Goal: Task Accomplishment & Management: Manage account settings

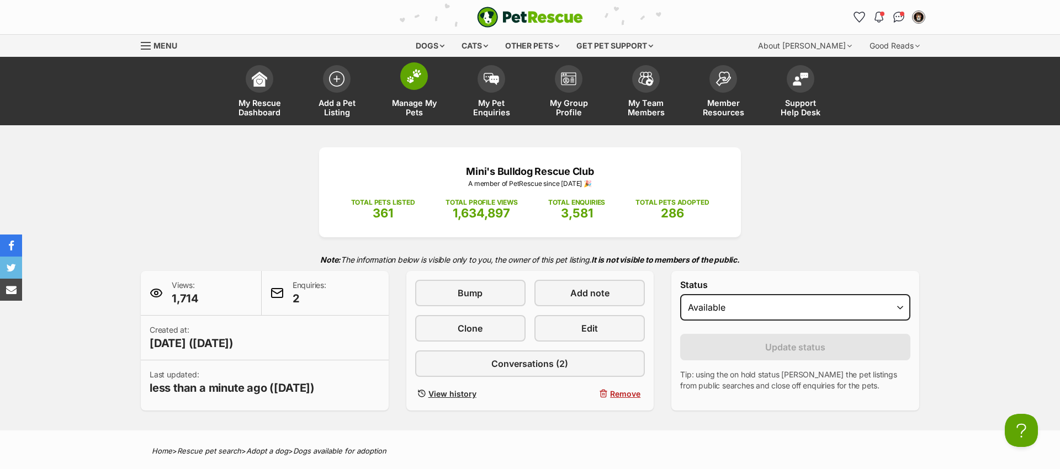
click at [411, 73] on img at bounding box center [413, 76] width 15 height 14
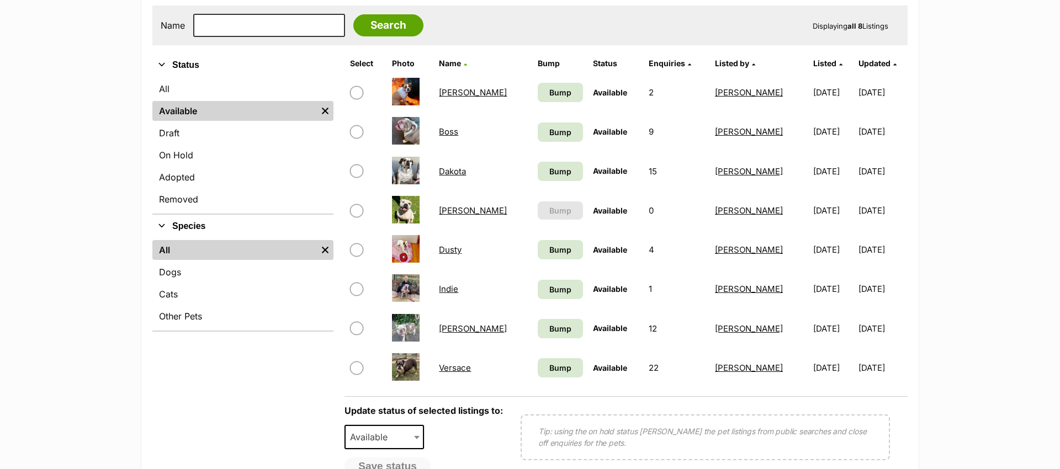
scroll to position [230, 0]
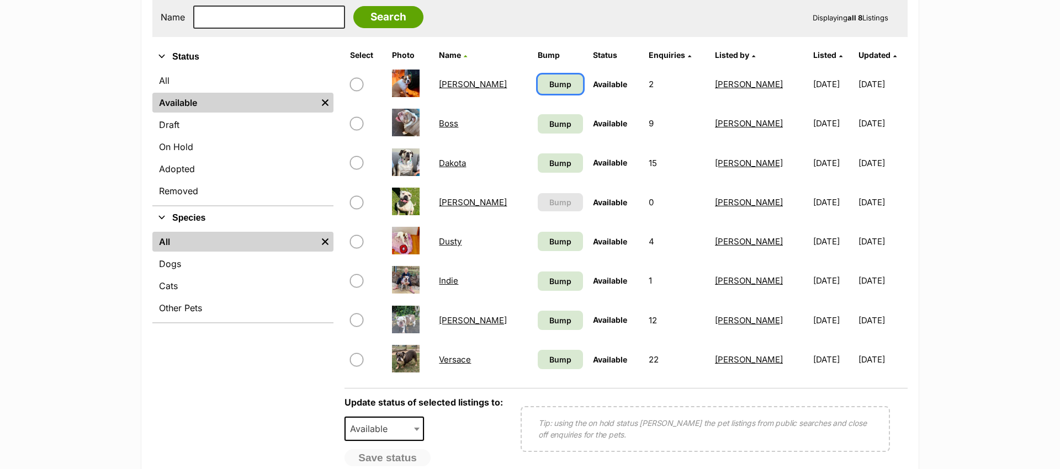
click at [549, 86] on span "Bump" at bounding box center [560, 84] width 22 height 12
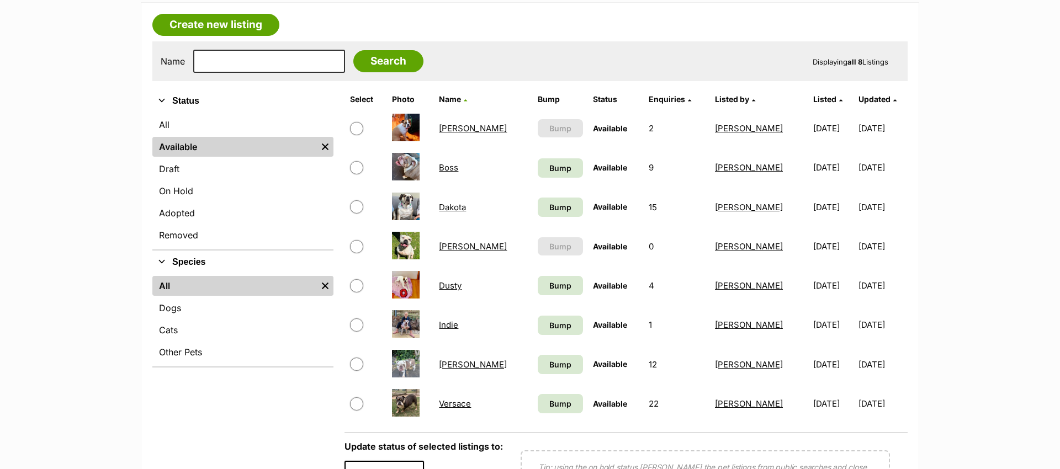
scroll to position [183, 0]
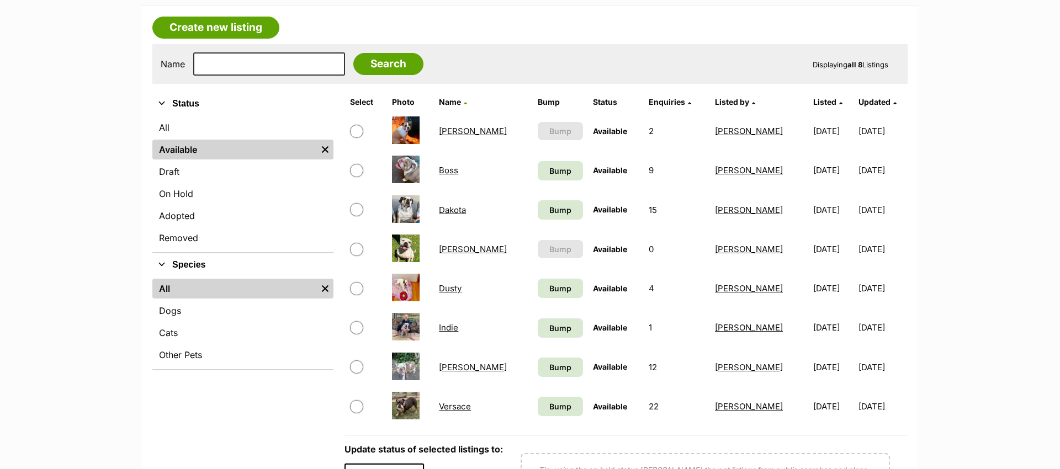
click at [461, 287] on link "Dusty" at bounding box center [450, 288] width 23 height 10
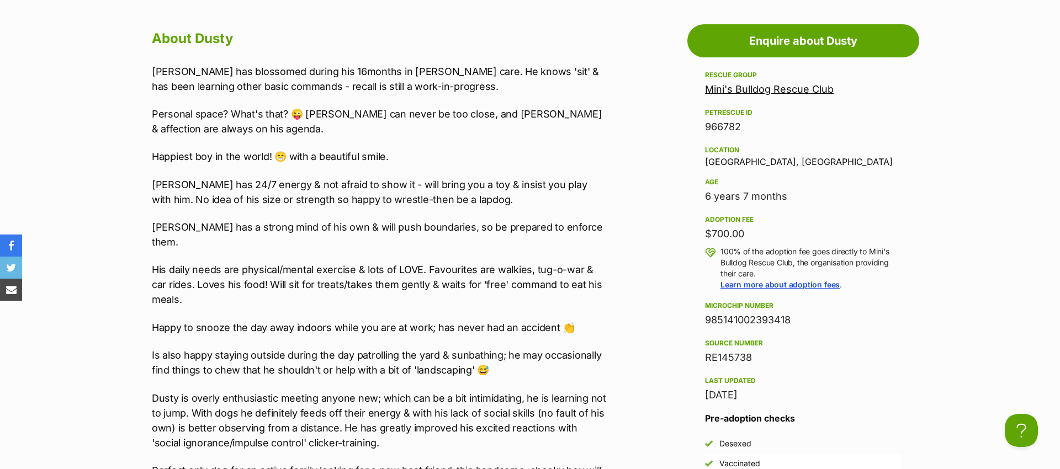
scroll to position [948, 0]
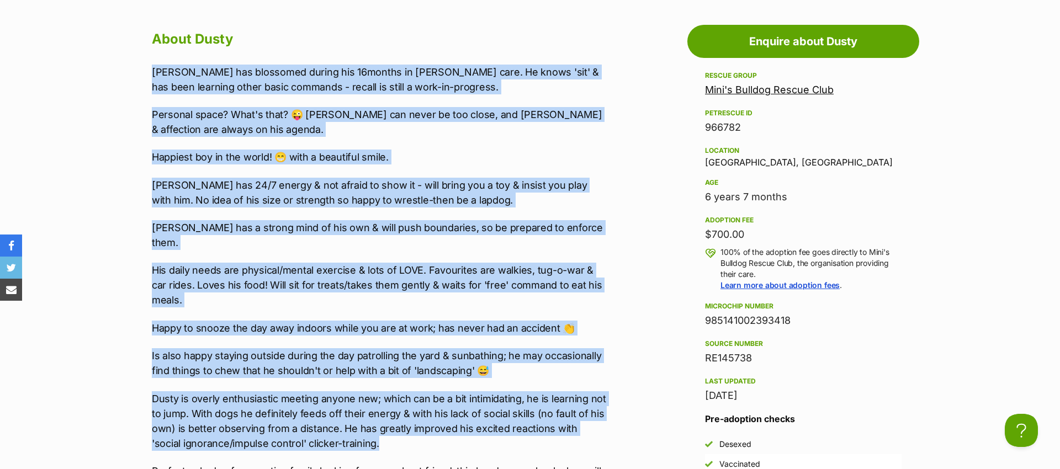
drag, startPoint x: 152, startPoint y: 73, endPoint x: 412, endPoint y: 422, distance: 435.2
click at [412, 422] on div "Dusty has blossomed during his 16months in foster care. He knows 'sit' & has be…" at bounding box center [380, 301] width 456 height 472
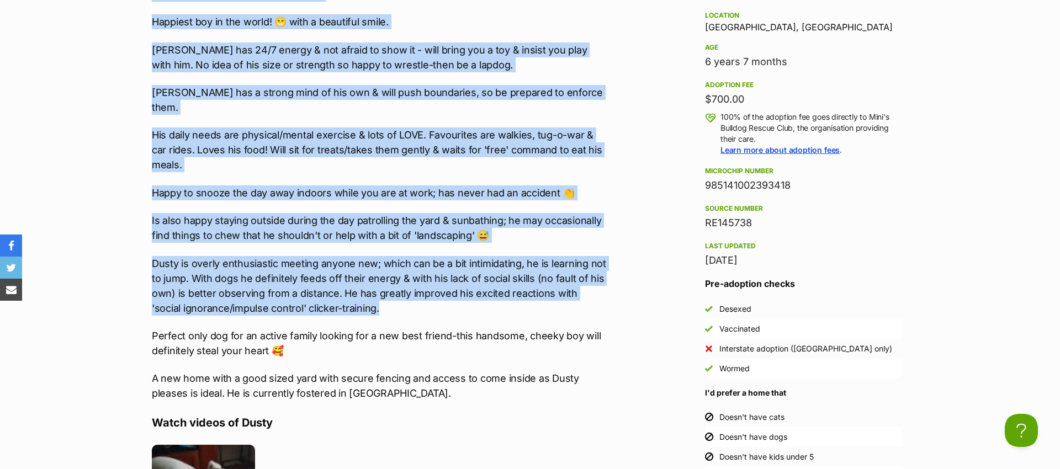
scroll to position [1086, 0]
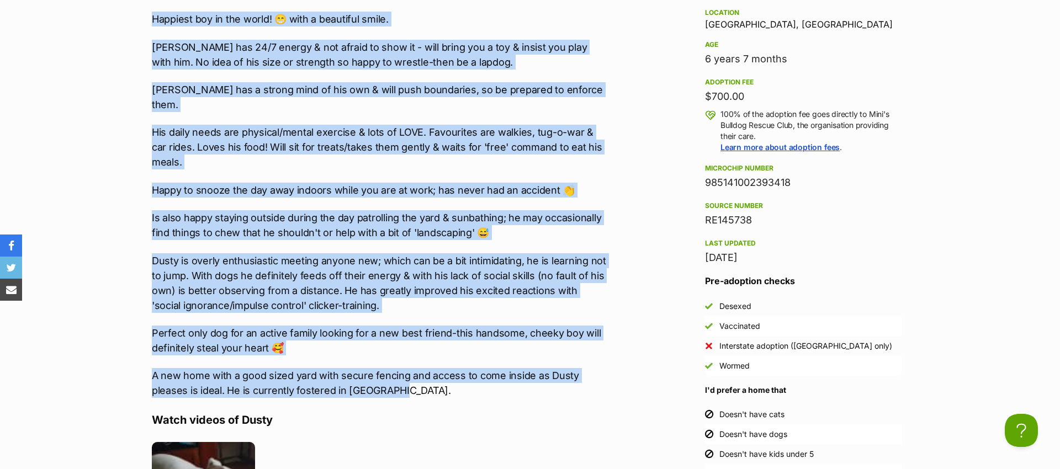
click at [409, 378] on p "A new home with a good sized yard with secure fencing and access to come inside…" at bounding box center [380, 383] width 456 height 30
copy div "Dusty has blossomed during his 16months in foster care. He knows 'sit' & has be…"
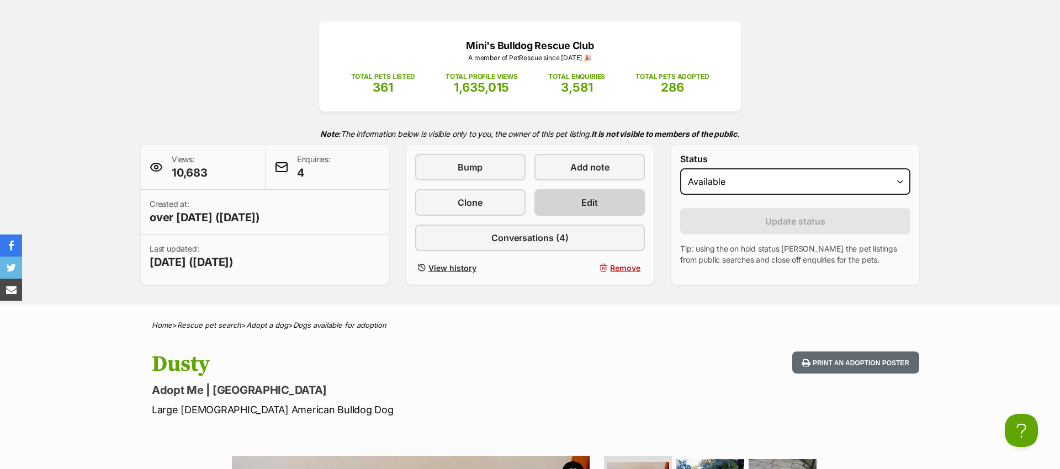
scroll to position [125, 0]
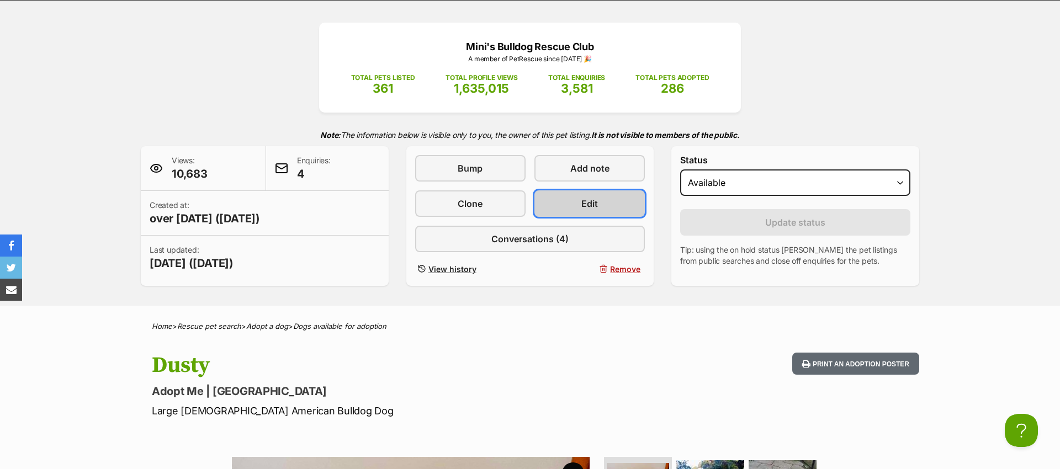
click at [611, 199] on link "Edit" at bounding box center [589, 203] width 110 height 27
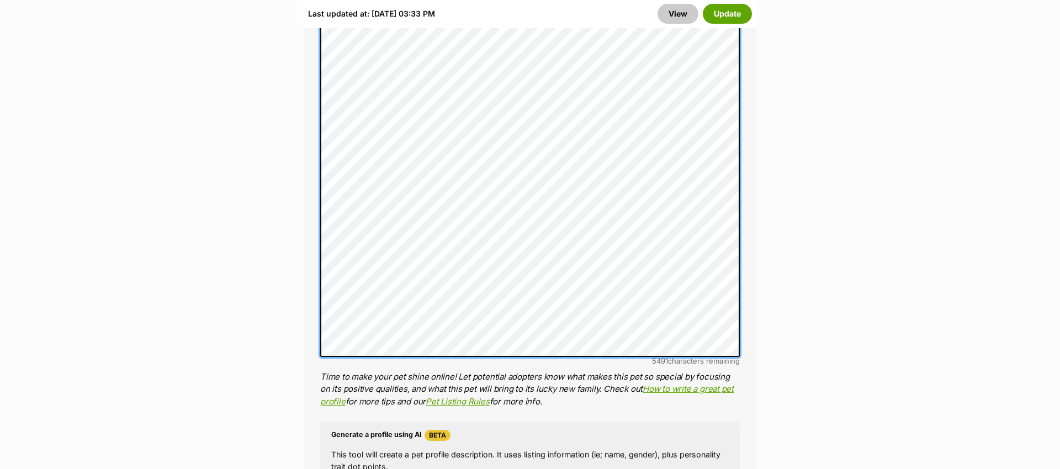
scroll to position [1172, 0]
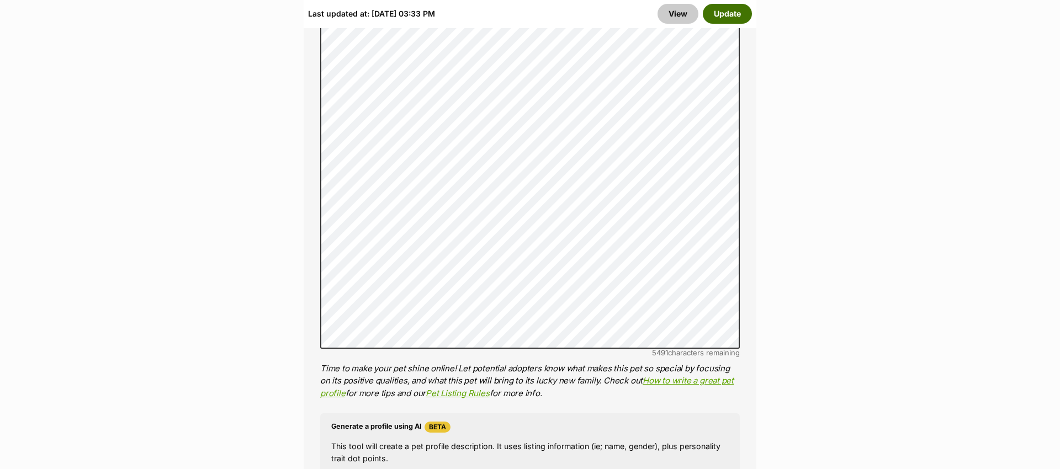
click at [738, 19] on button "Update" at bounding box center [727, 14] width 49 height 20
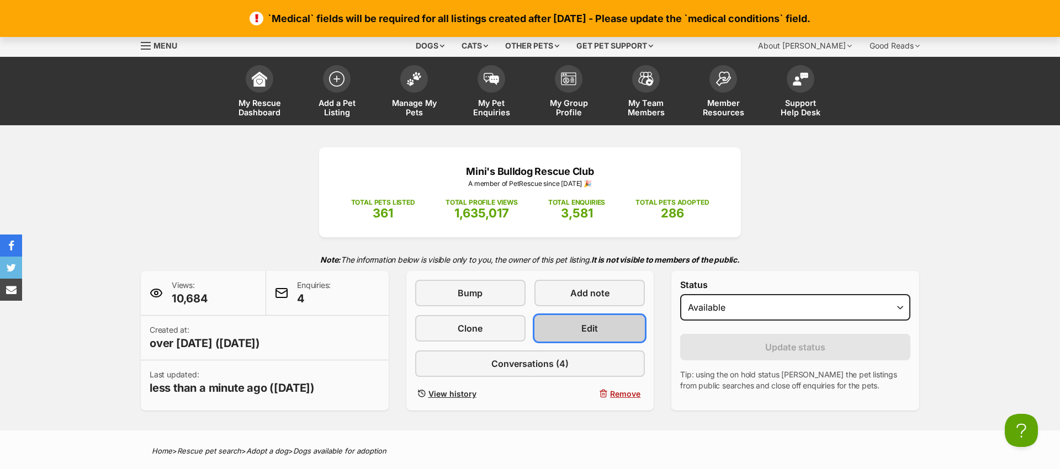
click at [562, 330] on link "Edit" at bounding box center [589, 328] width 110 height 27
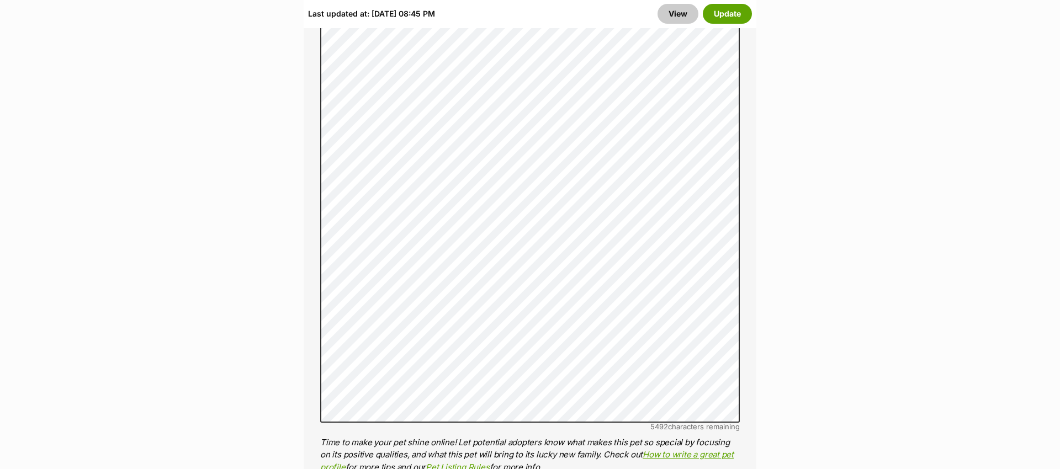
scroll to position [1127, 0]
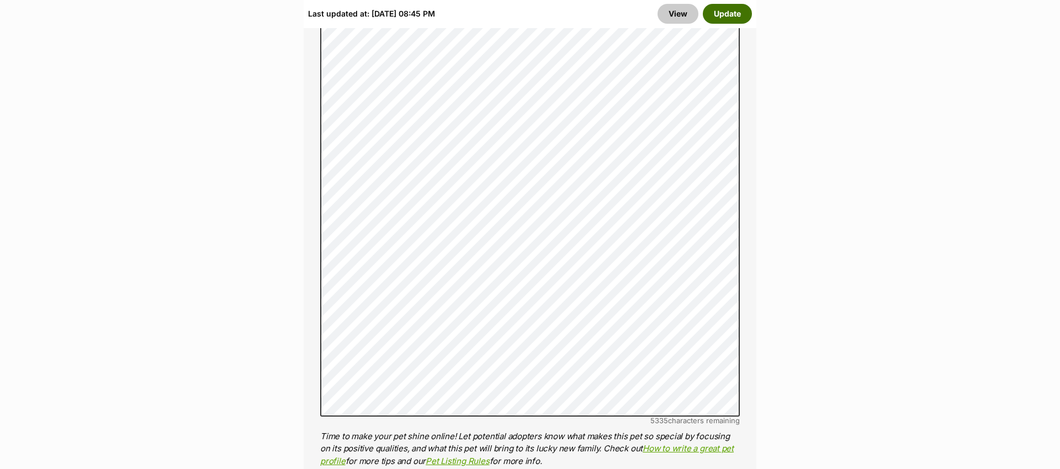
click at [721, 10] on button "Update" at bounding box center [727, 14] width 49 height 20
